Goal: Task Accomplishment & Management: Use online tool/utility

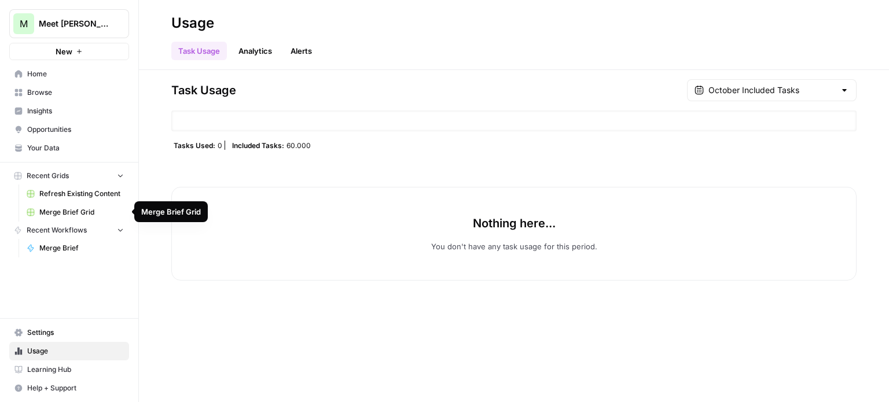
click at [75, 212] on span "Merge Brief Grid" at bounding box center [81, 212] width 84 height 10
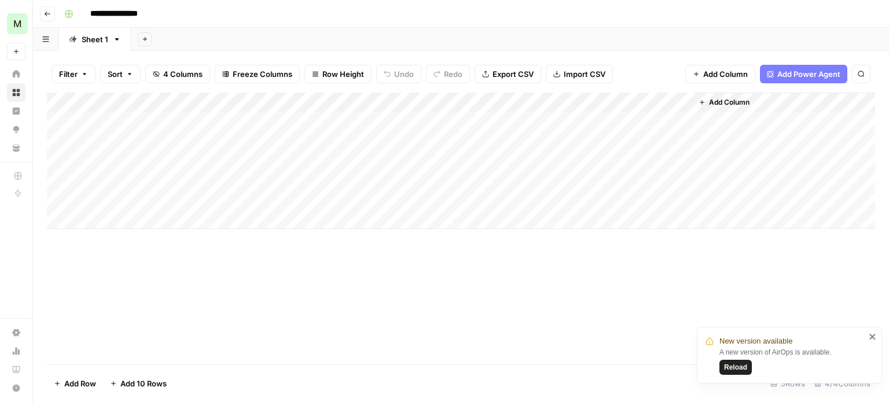
click at [741, 370] on span "Reload" at bounding box center [735, 367] width 23 height 10
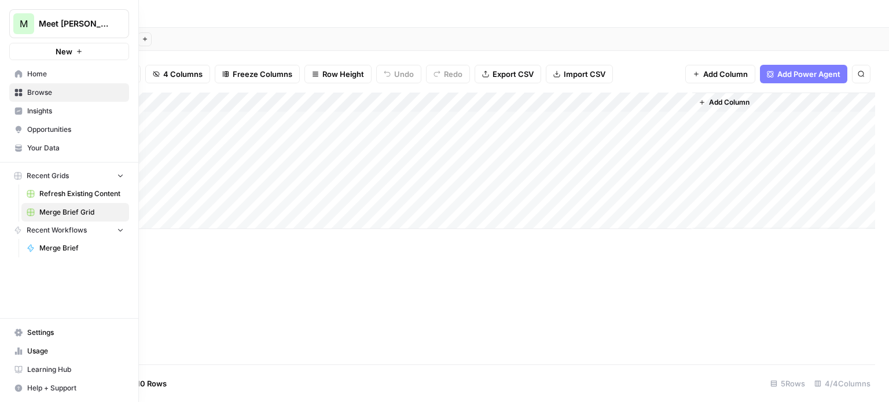
click at [44, 75] on span "Home" at bounding box center [75, 74] width 97 height 10
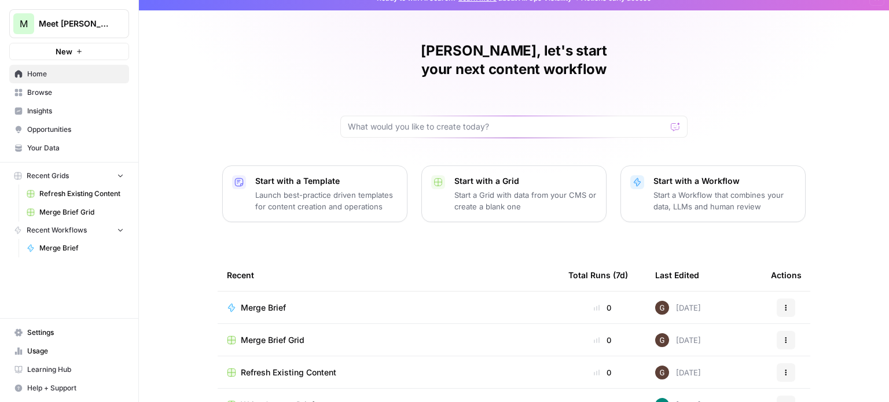
scroll to position [32, 0]
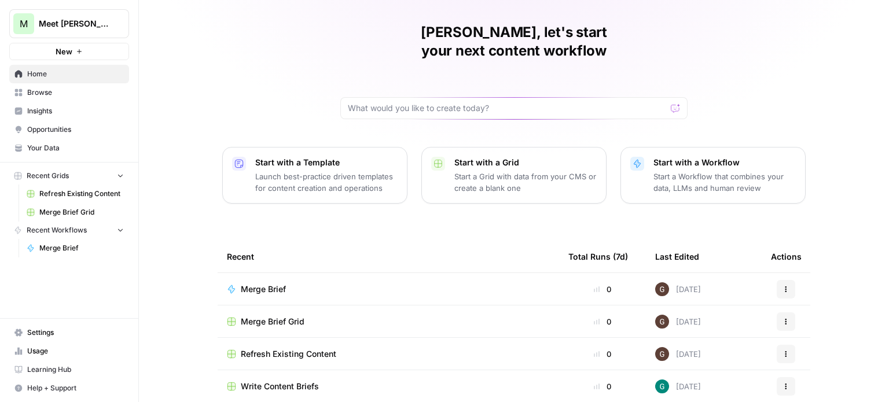
click at [271, 283] on span "Merge Brief" at bounding box center [263, 289] width 45 height 12
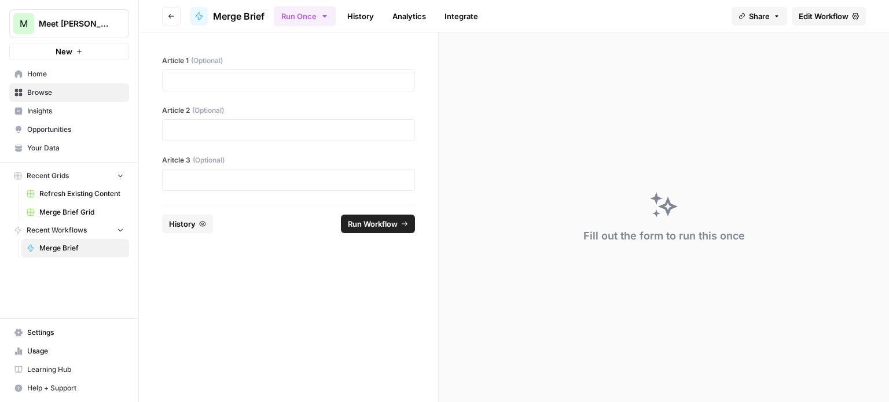
click at [813, 19] on span "Edit Workflow" at bounding box center [823, 16] width 50 height 12
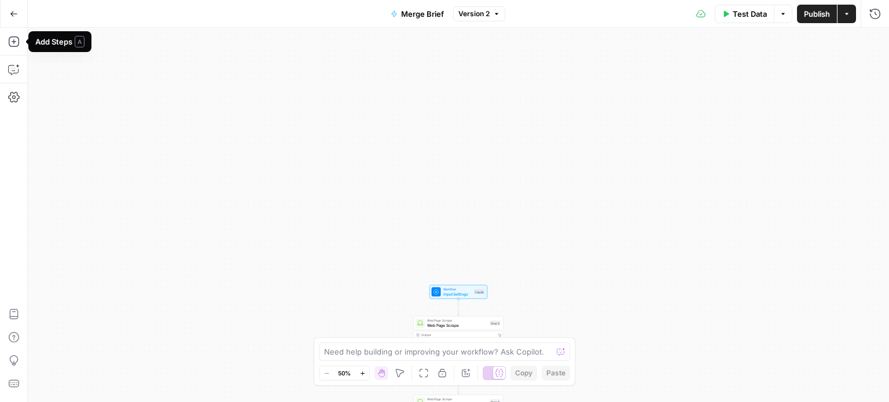
drag, startPoint x: 16, startPoint y: 13, endPoint x: 142, endPoint y: 89, distance: 147.3
click at [16, 13] on icon "button" at bounding box center [14, 14] width 8 height 8
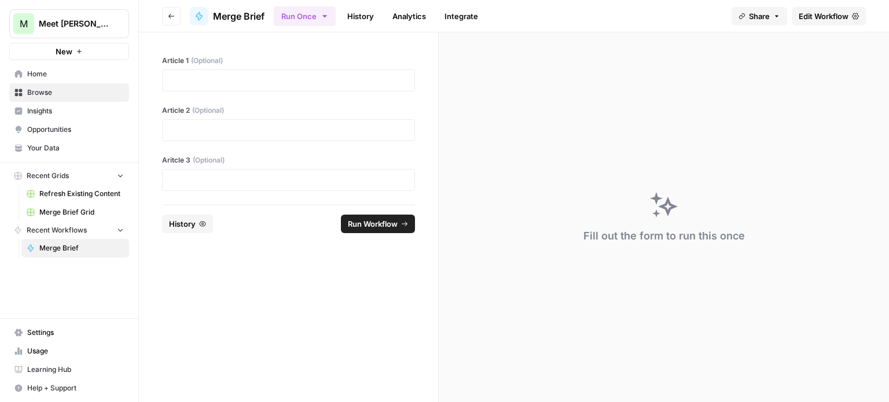
click at [48, 71] on span "Home" at bounding box center [75, 74] width 97 height 10
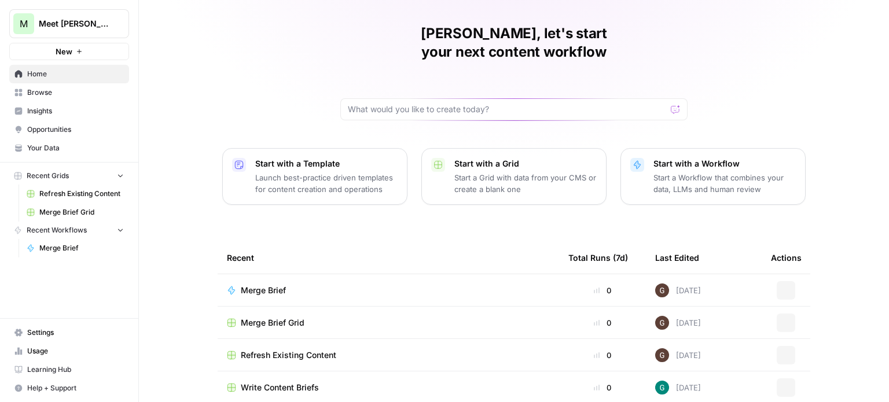
scroll to position [32, 0]
click at [296, 348] on span "Refresh Existing Content" at bounding box center [288, 354] width 95 height 12
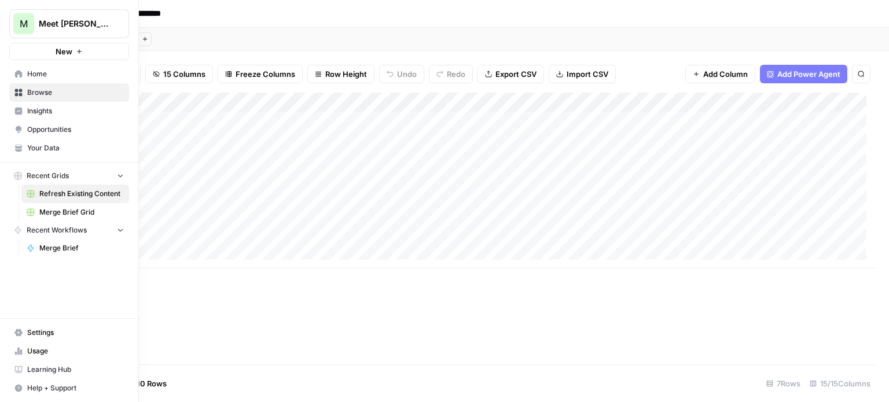
click at [31, 75] on span "Home" at bounding box center [75, 74] width 97 height 10
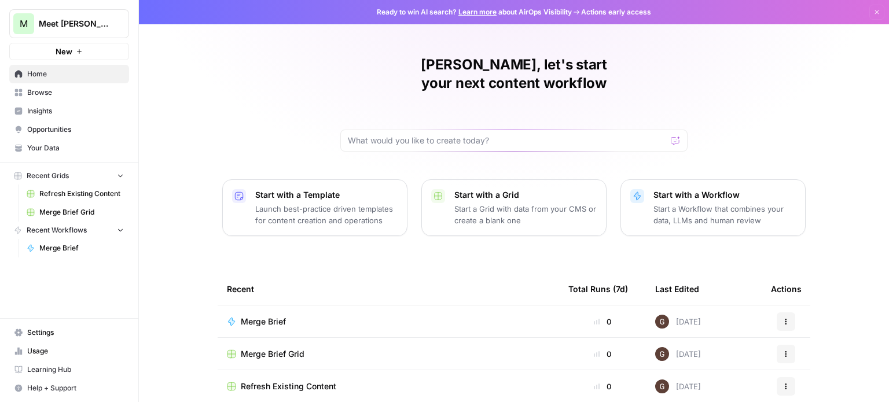
click at [264, 316] on span "Merge Brief" at bounding box center [263, 322] width 45 height 12
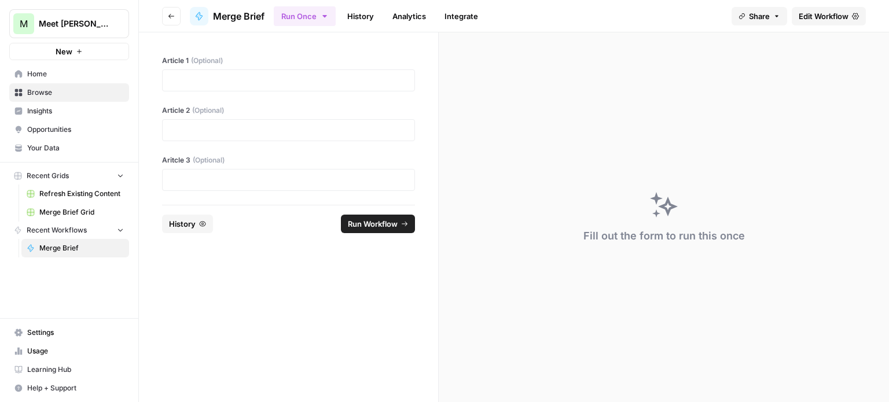
click at [816, 13] on span "Edit Workflow" at bounding box center [823, 16] width 50 height 12
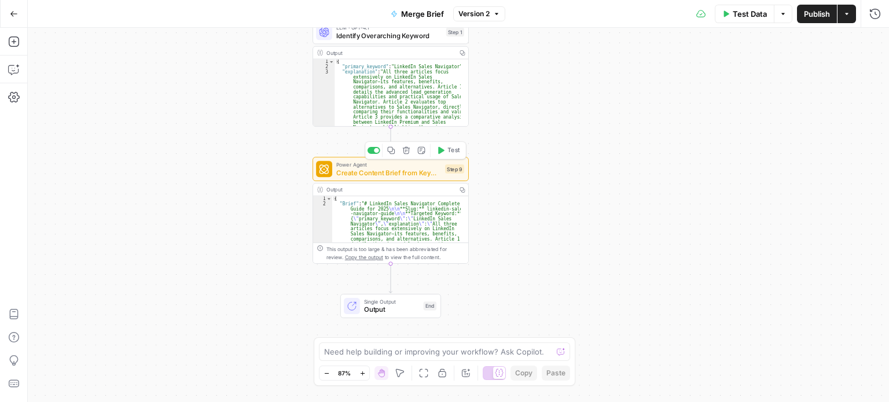
click at [421, 171] on span "Create Content Brief from Keyword" at bounding box center [388, 173] width 105 height 10
